Goal: Check status

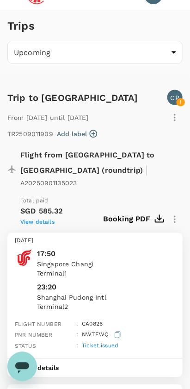
scroll to position [21, 0]
click at [172, 56] on body "CP Trips Upcoming /trips/upcoming ​ Trip to [GEOGRAPHIC_DATA] CP From [DATE] un…" at bounding box center [95, 310] width 190 height 663
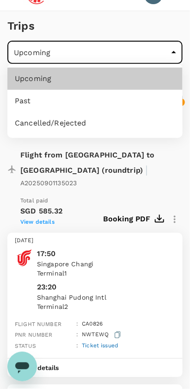
click at [121, 121] on li "Cancelled/Rejected" at bounding box center [94, 123] width 175 height 22
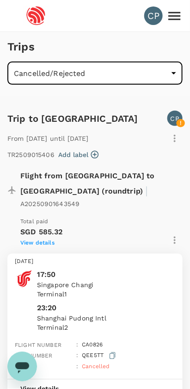
click at [164, 80] on body "CP Trips Cancelled/Rejected /trips/aborted ​ Trip to [GEOGRAPHIC_DATA] CP From …" at bounding box center [95, 331] width 190 height 663
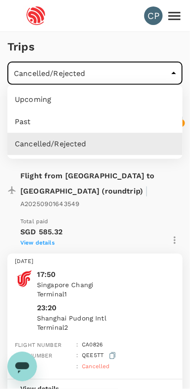
click at [125, 123] on li "Past" at bounding box center [94, 122] width 175 height 22
type input "/trips/completed"
